Goal: Task Accomplishment & Management: Use online tool/utility

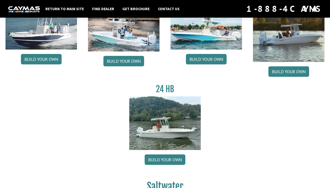
scroll to position [70, 0]
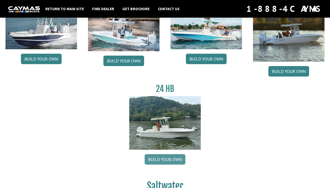
click at [163, 163] on link "Build your own" at bounding box center [165, 159] width 41 height 10
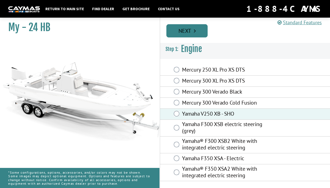
click at [188, 30] on link "Next" at bounding box center [186, 30] width 41 height 13
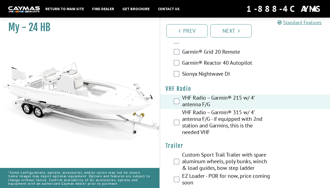
scroll to position [1669, 0]
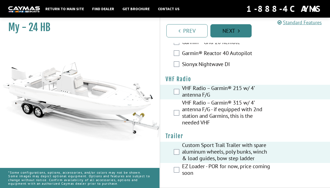
click at [222, 32] on link "Next" at bounding box center [230, 30] width 41 height 13
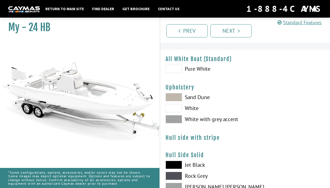
scroll to position [0, 0]
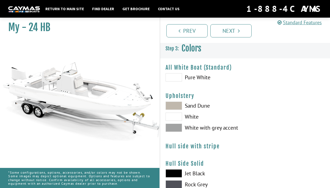
click at [178, 78] on span at bounding box center [174, 77] width 17 height 8
click at [238, 30] on icon "Pagination" at bounding box center [239, 31] width 2 height 6
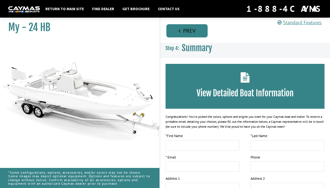
click at [190, 31] on link "Prev" at bounding box center [186, 30] width 41 height 13
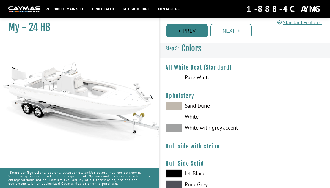
click at [190, 31] on link "Prev" at bounding box center [186, 30] width 41 height 13
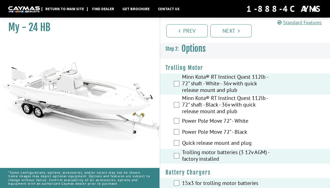
click at [62, 10] on link "Return to main site" at bounding box center [65, 8] width 44 height 7
